Goal: Navigation & Orientation: Find specific page/section

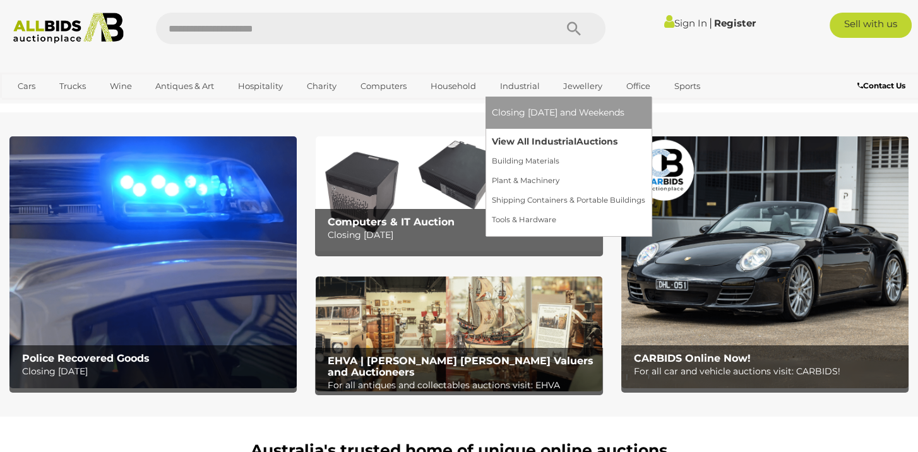
click at [523, 139] on link "View All Industrial Auctions" at bounding box center [568, 142] width 153 height 20
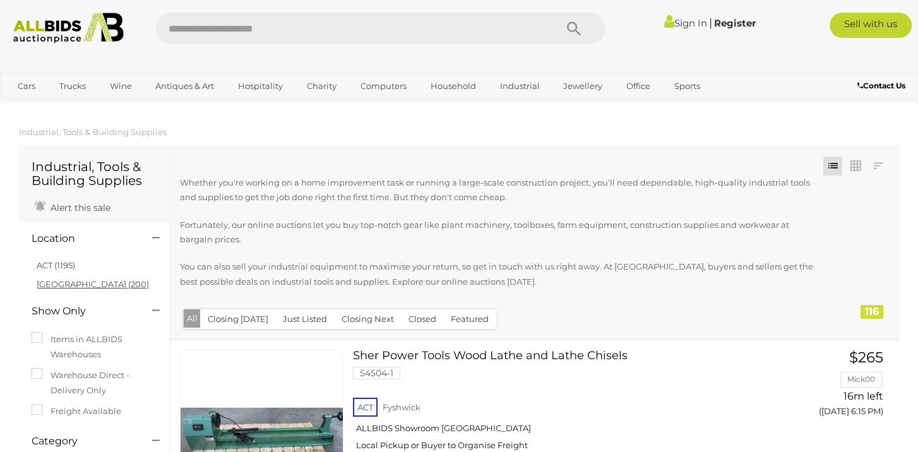
click at [62, 287] on link "[GEOGRAPHIC_DATA] (200)" at bounding box center [93, 284] width 112 height 10
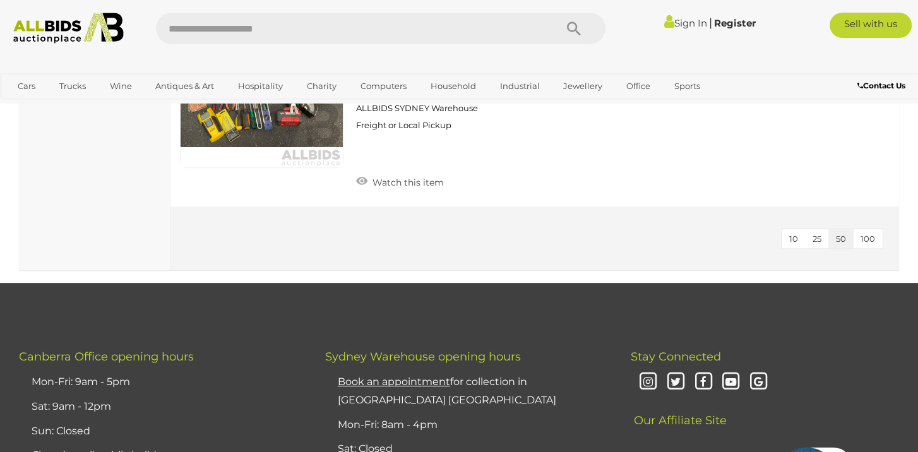
scroll to position [6941, 0]
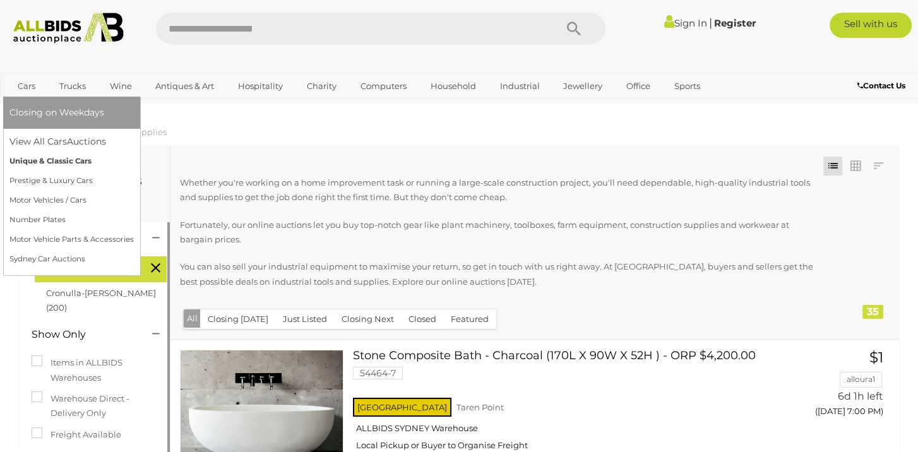
click at [50, 162] on link "Unique & Classic Cars" at bounding box center [71, 161] width 124 height 20
